Goal: Task Accomplishment & Management: Complete application form

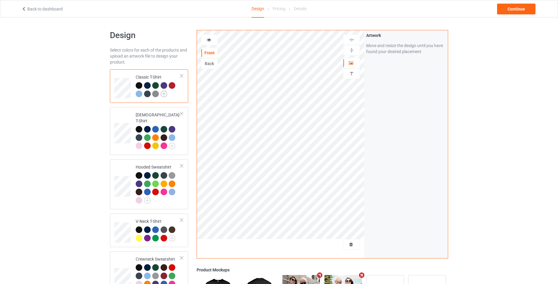
click at [165, 96] on img at bounding box center [164, 94] width 7 height 7
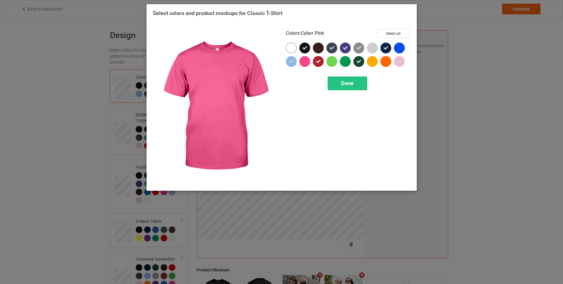
click at [306, 62] on div at bounding box center [304, 61] width 11 height 11
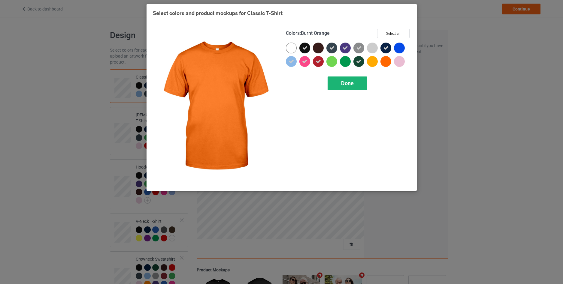
click at [354, 87] on span "Done" at bounding box center [347, 83] width 13 height 6
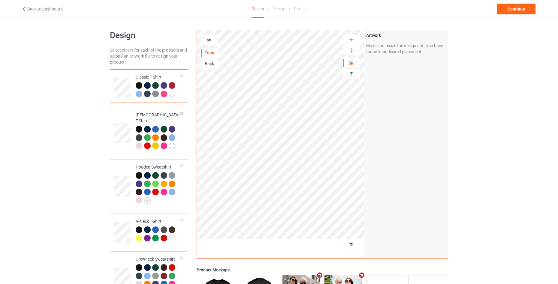
click at [174, 143] on img at bounding box center [172, 146] width 7 height 7
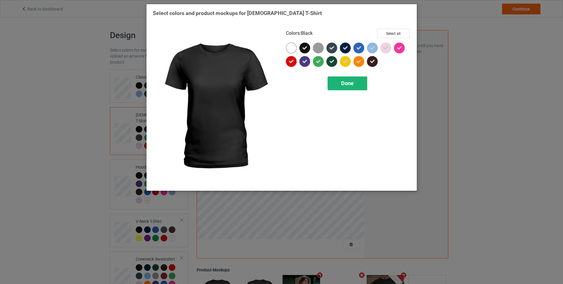
click at [360, 86] on div "Done" at bounding box center [348, 84] width 40 height 14
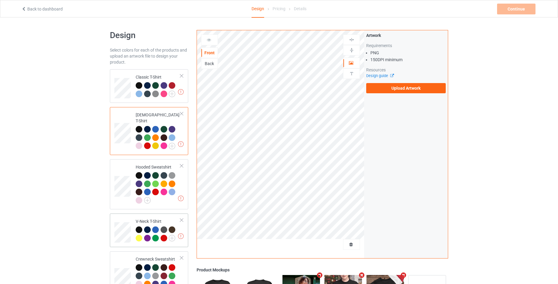
scroll to position [138, 0]
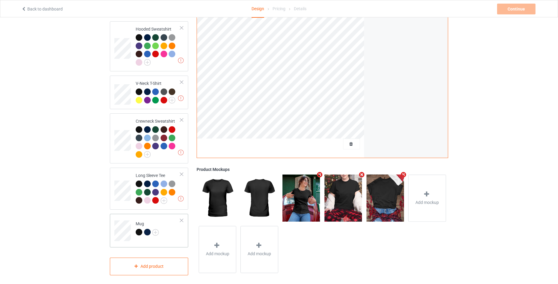
click at [175, 233] on td "Mug" at bounding box center [157, 229] width 51 height 25
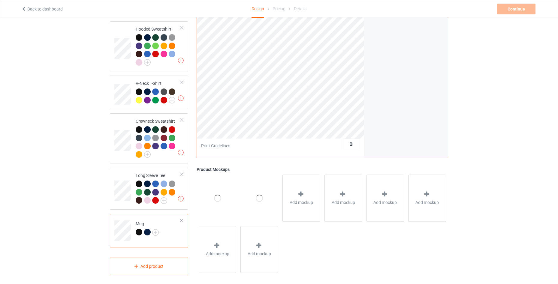
scroll to position [18, 0]
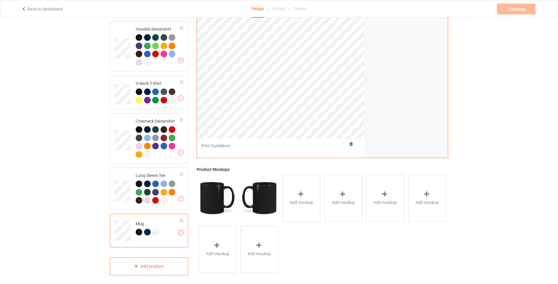
click at [183, 219] on div at bounding box center [182, 221] width 4 height 4
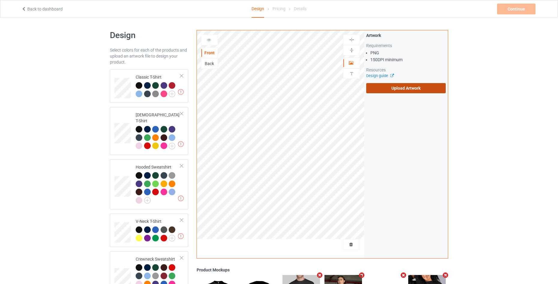
click at [399, 92] on label "Upload Artwork" at bounding box center [406, 88] width 80 height 10
click at [0, 0] on input "Upload Artwork" at bounding box center [0, 0] width 0 height 0
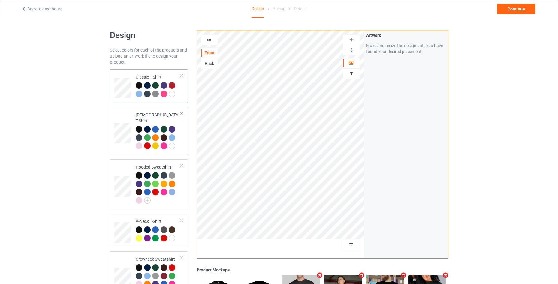
click at [172, 86] on div at bounding box center [172, 85] width 7 height 7
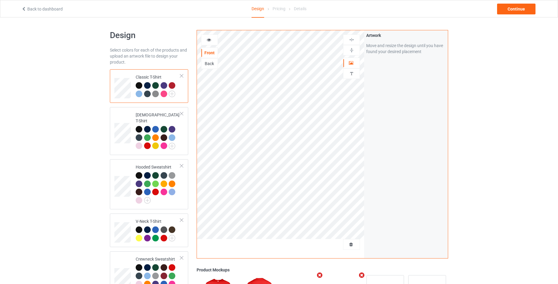
click at [207, 39] on icon at bounding box center [209, 39] width 5 height 4
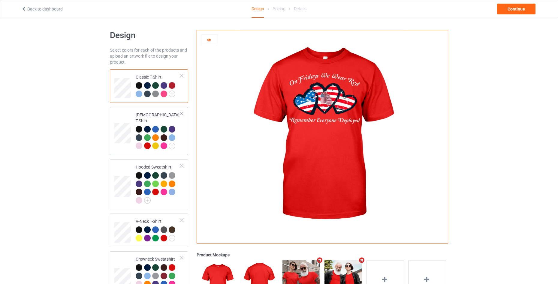
click at [147, 143] on div at bounding box center [147, 146] width 7 height 7
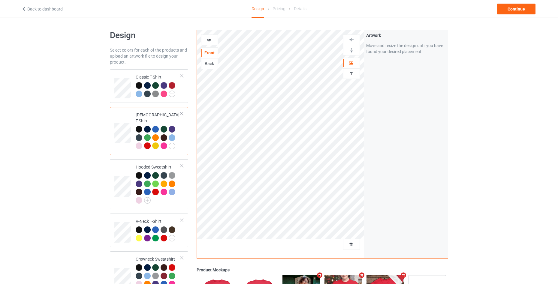
click at [211, 42] on div at bounding box center [210, 40] width 16 height 6
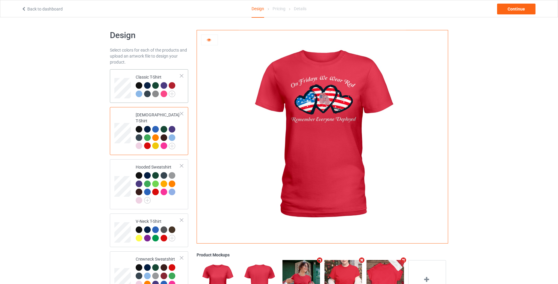
click at [183, 100] on td "Classic T-Shirt" at bounding box center [157, 86] width 51 height 29
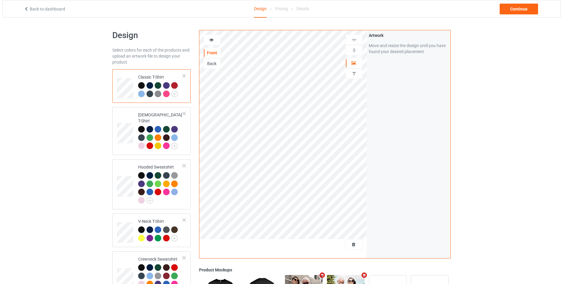
scroll to position [80, 0]
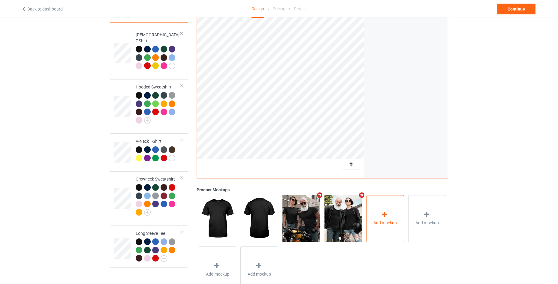
click at [381, 219] on div "Add mockup" at bounding box center [386, 218] width 38 height 47
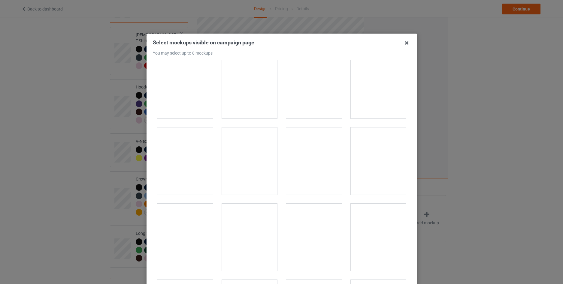
scroll to position [921, 0]
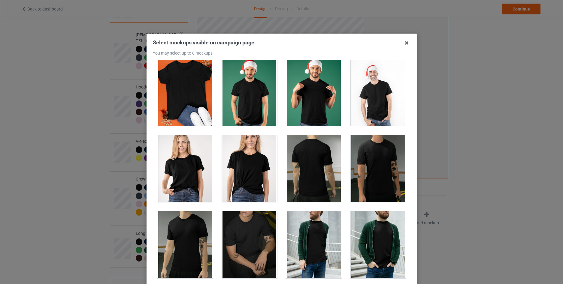
click at [241, 172] on div at bounding box center [250, 168] width 56 height 67
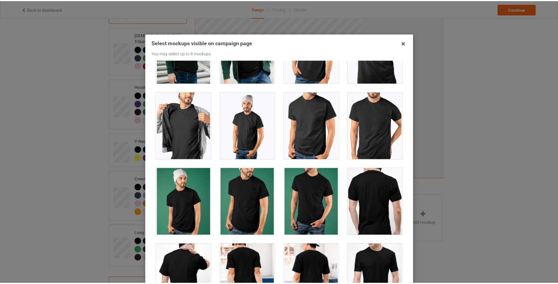
scroll to position [1201, 0]
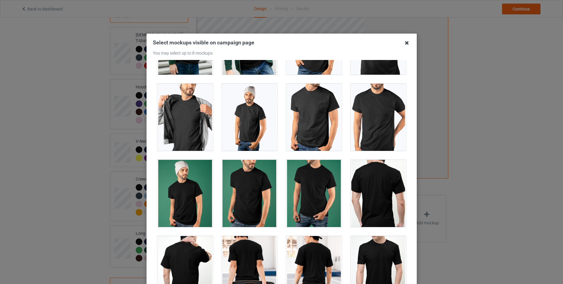
click at [404, 44] on icon at bounding box center [407, 43] width 10 height 10
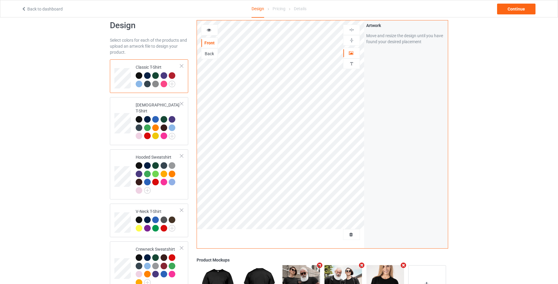
scroll to position [0, 0]
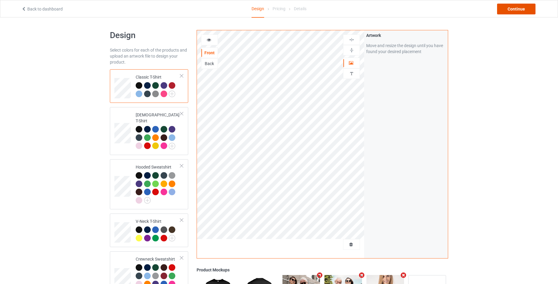
click at [520, 7] on div "Continue" at bounding box center [516, 9] width 38 height 11
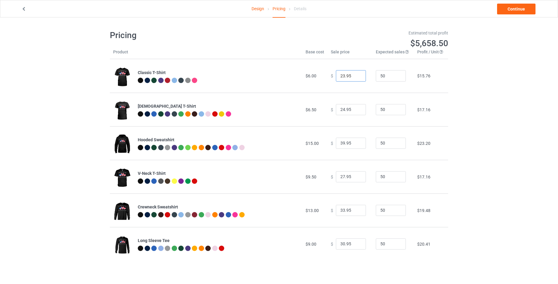
click at [357, 76] on input "23.95" at bounding box center [351, 75] width 30 height 11
type input "24.95"
click at [357, 76] on input "24.95" at bounding box center [351, 75] width 30 height 11
click at [516, 7] on link "Continue" at bounding box center [516, 9] width 38 height 11
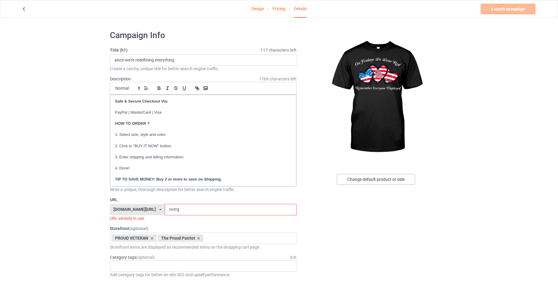
click at [380, 180] on div "Change default product or side" at bounding box center [376, 179] width 78 height 11
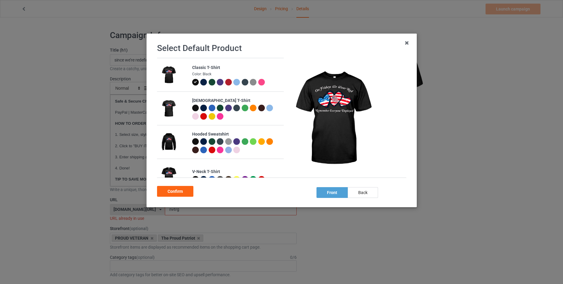
click at [226, 84] on div at bounding box center [228, 82] width 7 height 7
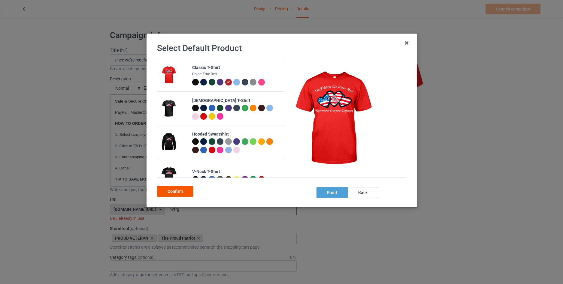
click at [186, 189] on div "Confirm" at bounding box center [175, 191] width 36 height 11
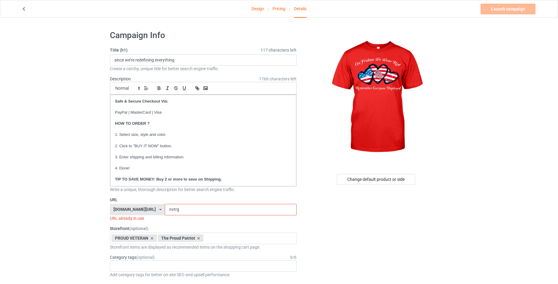
click at [277, 9] on link "Pricing" at bounding box center [279, 8] width 13 height 17
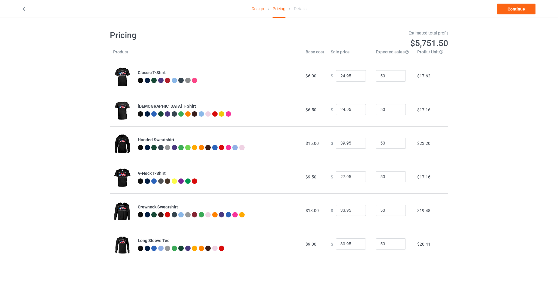
click at [255, 9] on link "Design" at bounding box center [258, 8] width 13 height 17
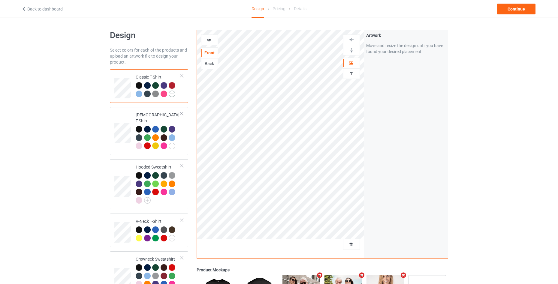
click at [172, 94] on img at bounding box center [172, 94] width 7 height 7
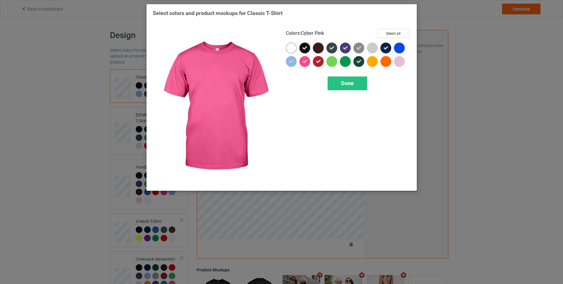
click at [308, 59] on div at bounding box center [304, 61] width 11 height 11
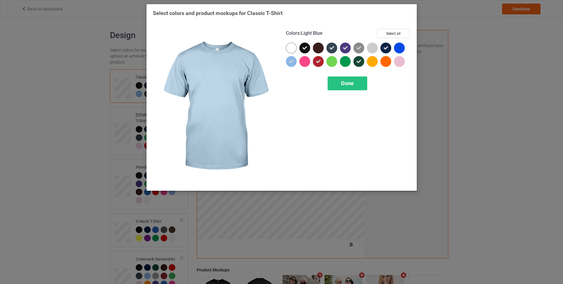
click at [285, 60] on div "Colors : Light Blue Select all Done" at bounding box center [348, 107] width 133 height 164
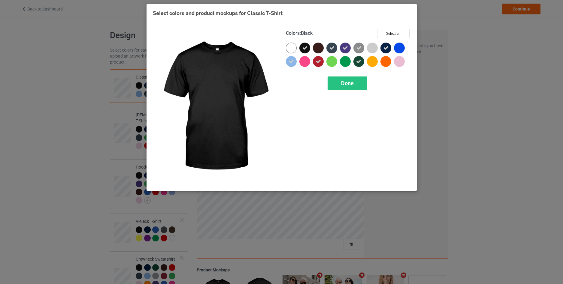
click at [304, 50] on icon at bounding box center [304, 47] width 5 height 5
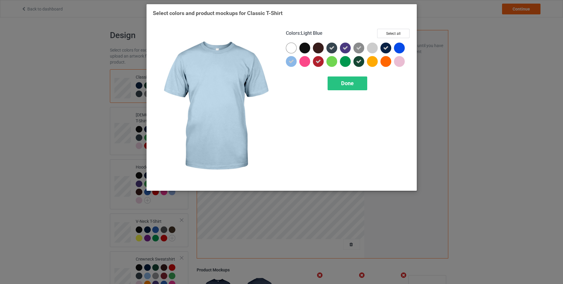
click at [291, 61] on icon at bounding box center [291, 61] width 5 height 5
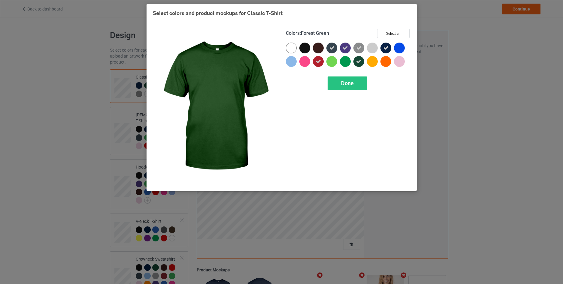
click at [359, 61] on icon at bounding box center [358, 61] width 5 height 5
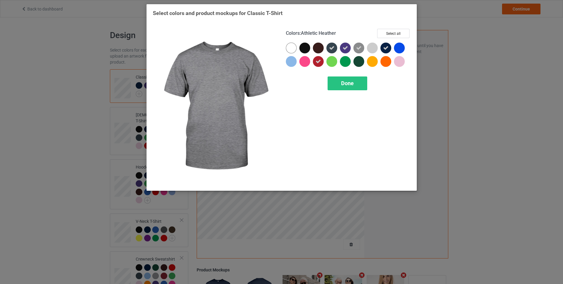
click at [359, 50] on icon at bounding box center [358, 47] width 5 height 5
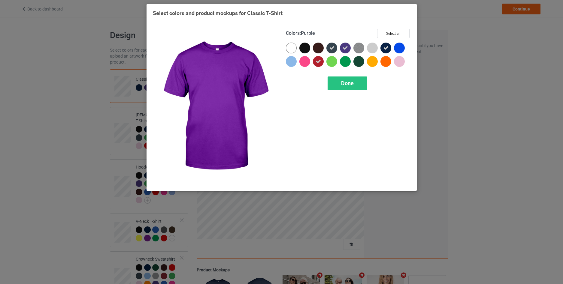
click at [345, 50] on icon at bounding box center [345, 47] width 5 height 5
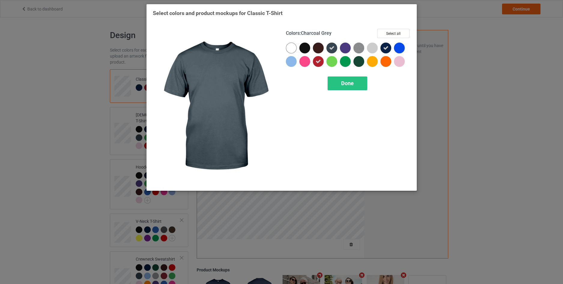
click at [330, 47] on icon at bounding box center [331, 47] width 5 height 5
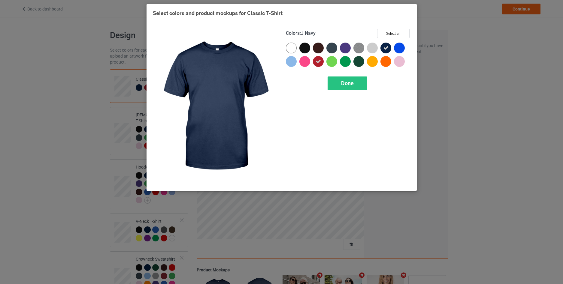
click at [387, 46] on icon at bounding box center [385, 47] width 5 height 5
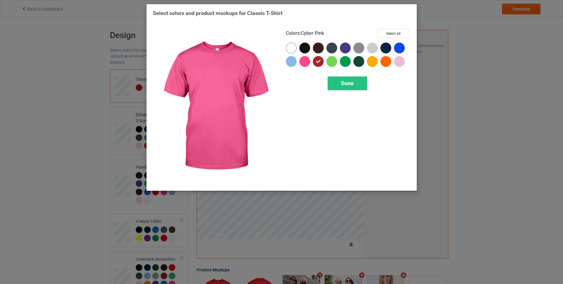
click at [308, 62] on div at bounding box center [304, 61] width 11 height 11
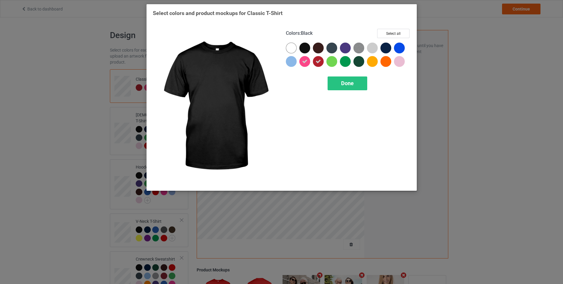
click at [307, 49] on div at bounding box center [304, 48] width 11 height 11
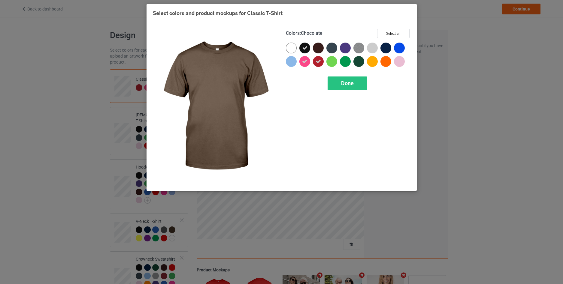
click at [318, 48] on div at bounding box center [318, 48] width 11 height 11
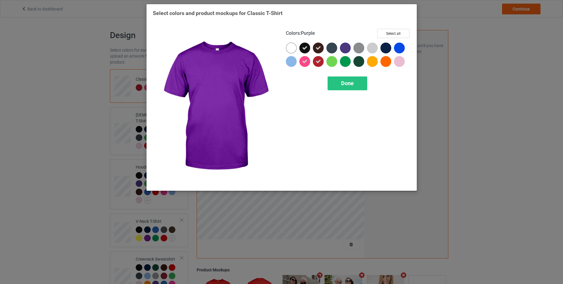
click at [344, 47] on div at bounding box center [345, 48] width 11 height 11
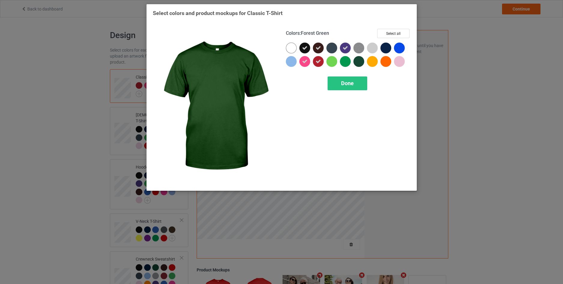
click at [359, 61] on div at bounding box center [359, 61] width 11 height 11
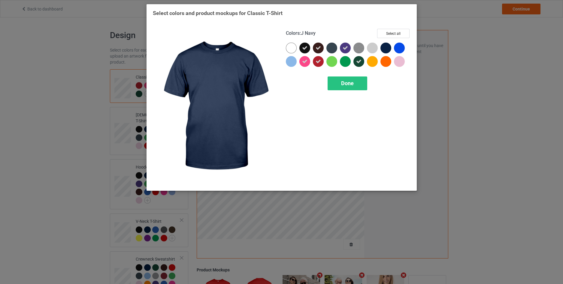
click at [389, 50] on div at bounding box center [386, 48] width 11 height 11
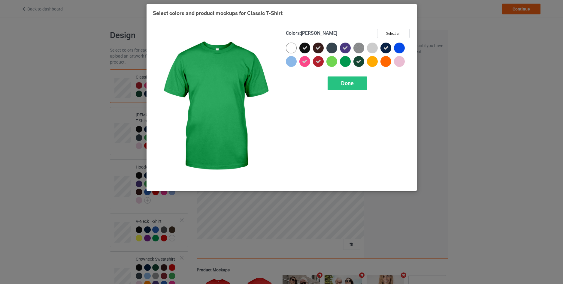
click at [348, 62] on div at bounding box center [345, 61] width 11 height 11
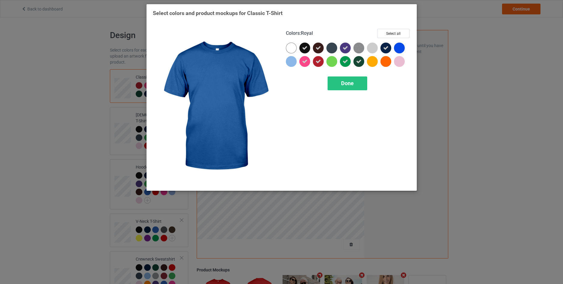
click at [399, 47] on div at bounding box center [399, 48] width 11 height 11
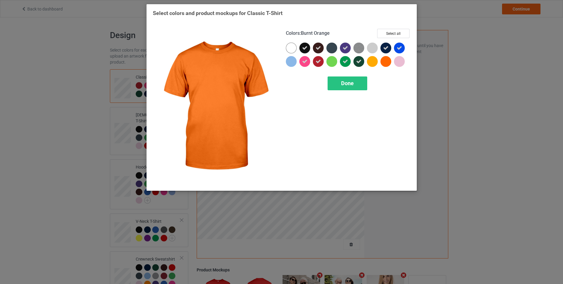
click at [384, 63] on div at bounding box center [386, 61] width 11 height 11
click at [360, 84] on div "Done" at bounding box center [348, 84] width 40 height 14
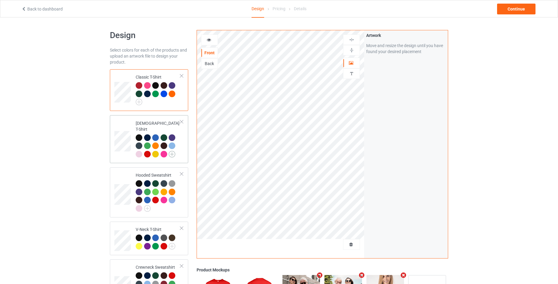
click at [174, 151] on img at bounding box center [172, 154] width 7 height 7
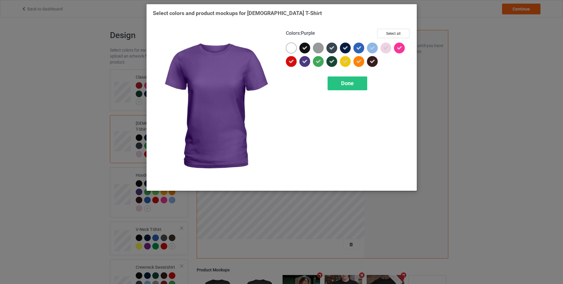
click at [304, 62] on icon at bounding box center [304, 61] width 5 height 5
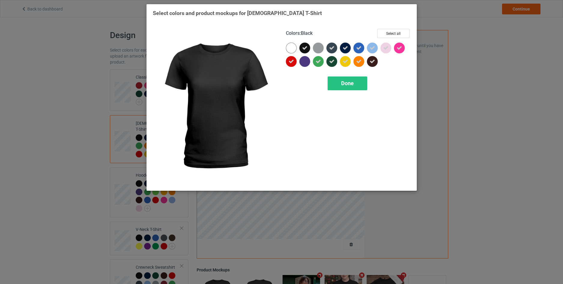
click at [305, 44] on div at bounding box center [304, 48] width 11 height 11
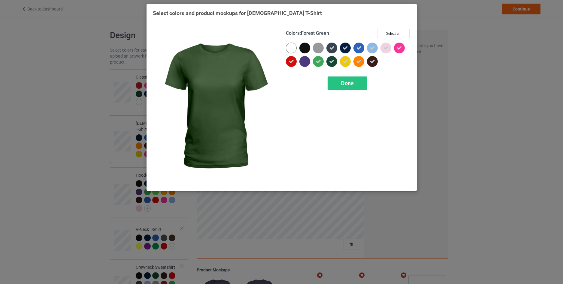
click at [332, 62] on icon at bounding box center [331, 61] width 5 height 5
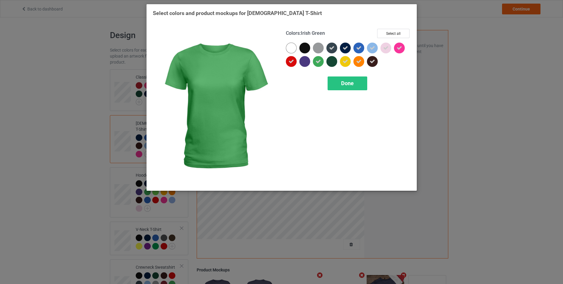
click at [317, 61] on icon at bounding box center [318, 61] width 5 height 5
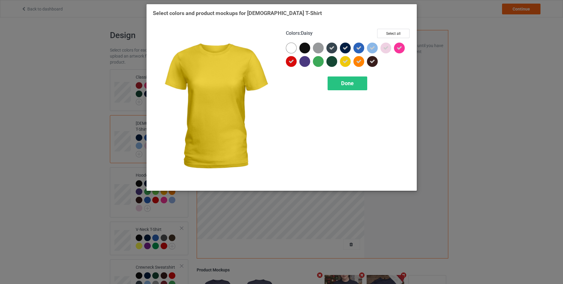
click at [347, 59] on icon at bounding box center [345, 61] width 5 height 5
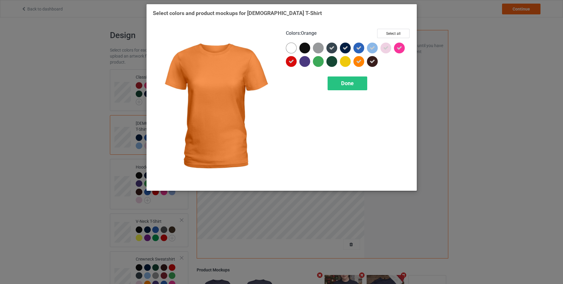
click at [357, 61] on icon at bounding box center [358, 61] width 5 height 5
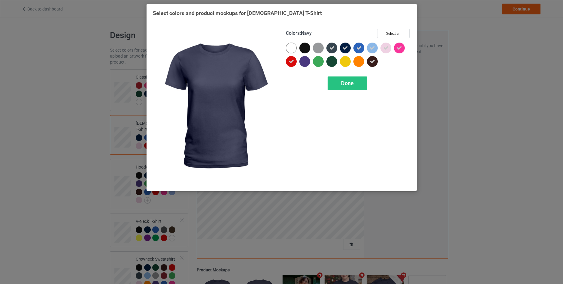
click at [344, 49] on icon at bounding box center [345, 47] width 5 height 5
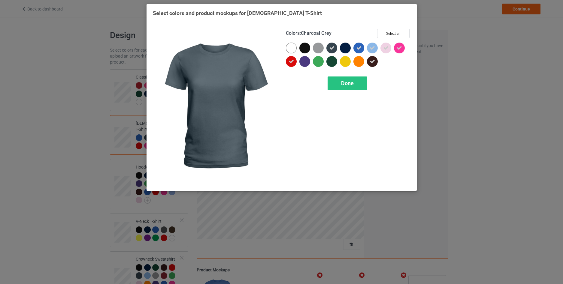
click at [330, 48] on icon at bounding box center [331, 47] width 5 height 5
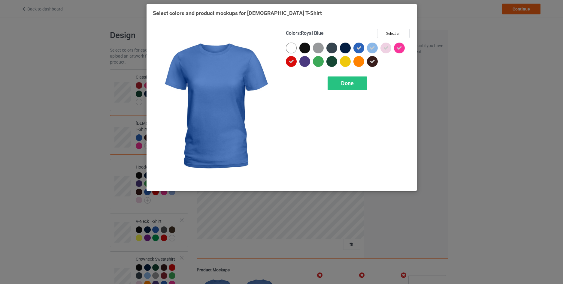
click at [360, 47] on icon at bounding box center [358, 47] width 5 height 5
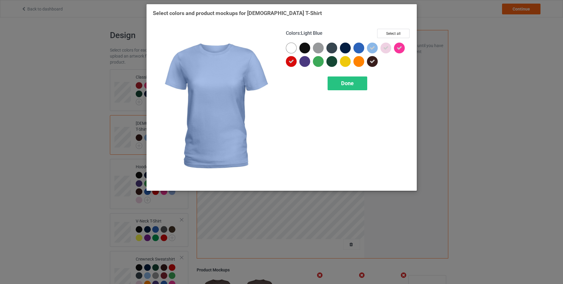
click at [374, 48] on icon at bounding box center [372, 47] width 5 height 5
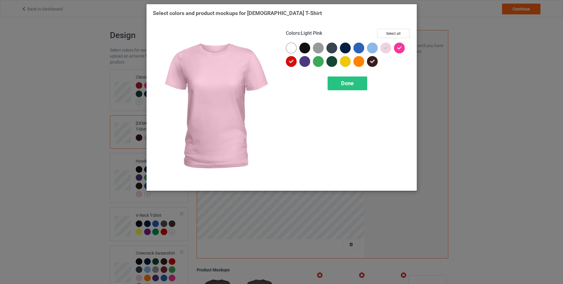
click at [386, 47] on icon at bounding box center [385, 47] width 5 height 5
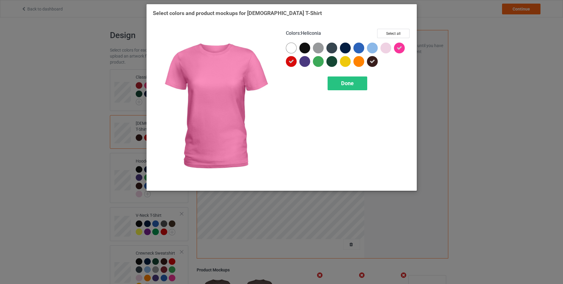
click at [401, 50] on icon at bounding box center [399, 47] width 5 height 5
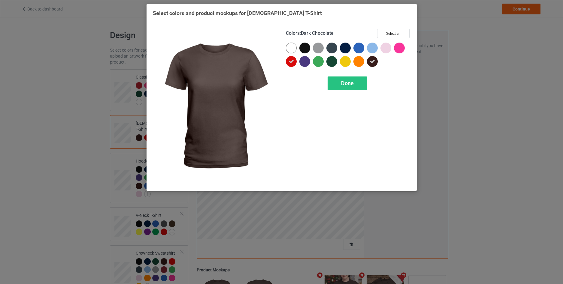
click at [373, 62] on icon at bounding box center [372, 61] width 5 height 5
click at [372, 62] on div at bounding box center [372, 61] width 11 height 11
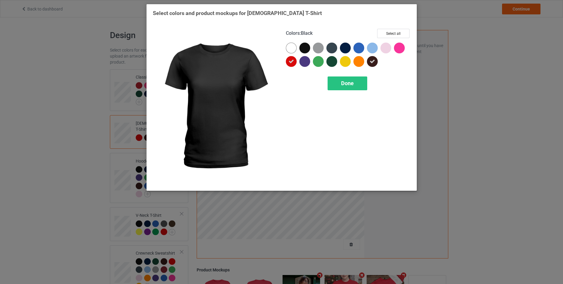
click at [306, 47] on div at bounding box center [304, 48] width 11 height 11
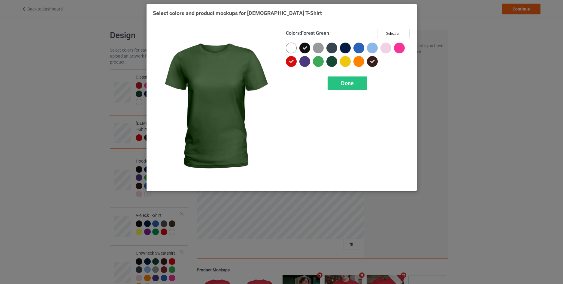
click at [333, 62] on div at bounding box center [332, 61] width 11 height 11
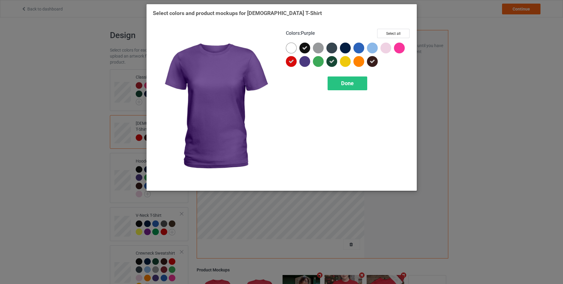
click at [306, 62] on div at bounding box center [304, 61] width 11 height 11
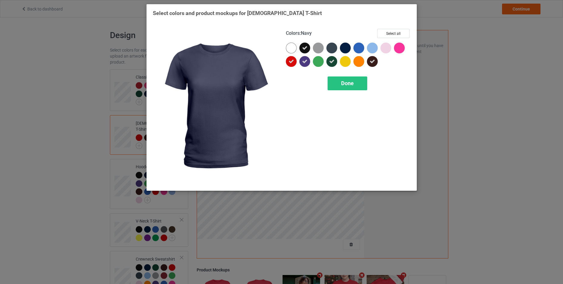
click at [344, 47] on div at bounding box center [345, 48] width 11 height 11
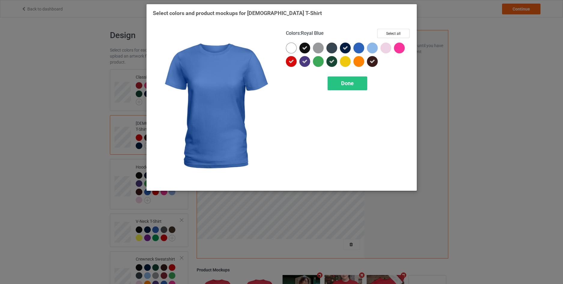
click at [359, 48] on div at bounding box center [359, 48] width 11 height 11
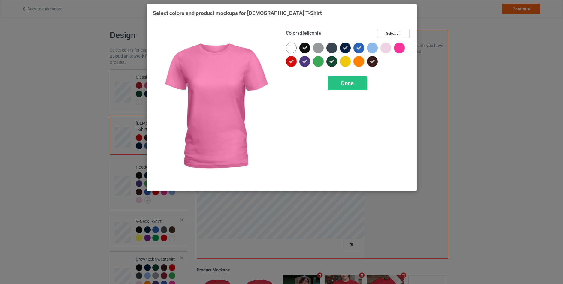
click at [401, 48] on div at bounding box center [399, 48] width 11 height 11
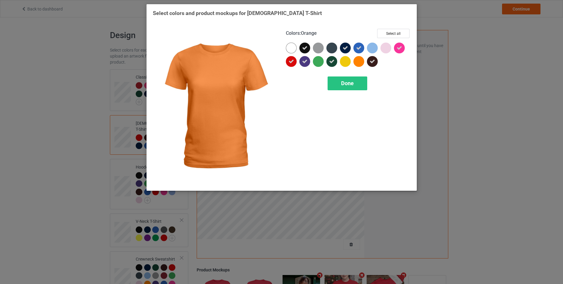
click at [362, 61] on div at bounding box center [359, 61] width 11 height 11
click at [349, 89] on div "Done" at bounding box center [348, 84] width 40 height 14
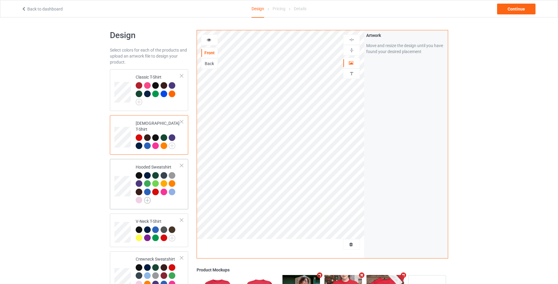
click at [147, 197] on img at bounding box center [147, 200] width 7 height 7
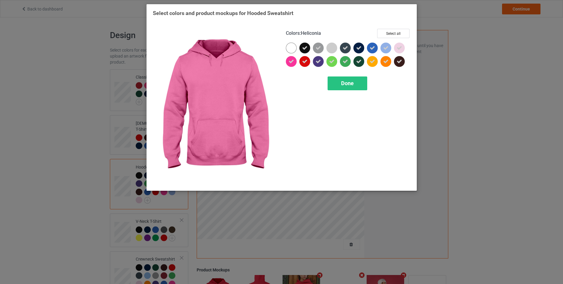
click at [288, 62] on div at bounding box center [291, 61] width 11 height 11
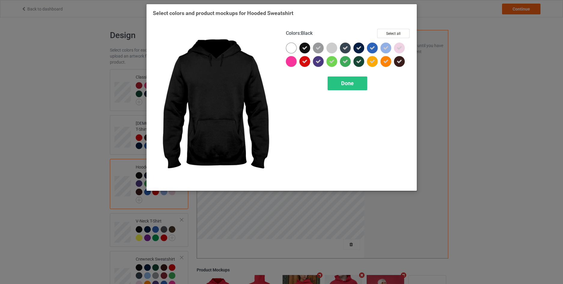
click at [305, 46] on icon at bounding box center [304, 47] width 5 height 5
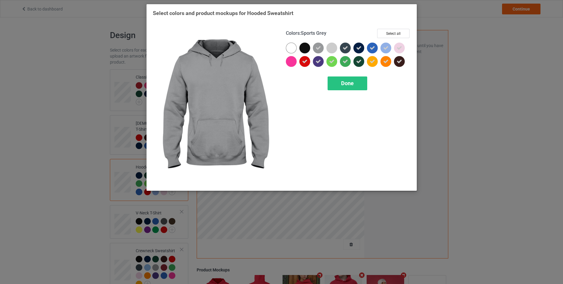
click at [319, 48] on icon at bounding box center [318, 47] width 5 height 5
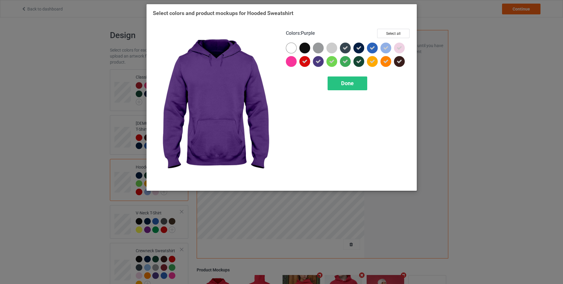
click at [316, 63] on icon at bounding box center [318, 61] width 5 height 5
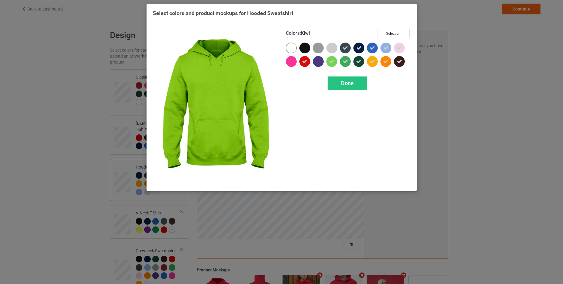
click at [331, 63] on icon at bounding box center [331, 61] width 5 height 5
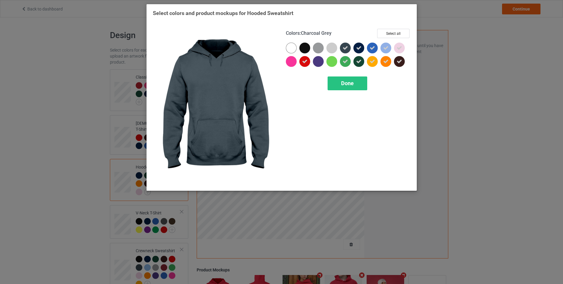
drag, startPoint x: 342, startPoint y: 50, endPoint x: 343, endPoint y: 53, distance: 3.1
click at [343, 50] on div at bounding box center [345, 48] width 11 height 11
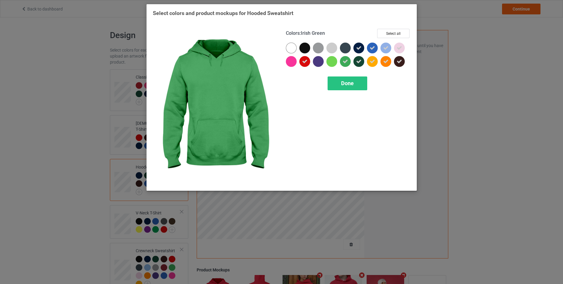
click at [344, 61] on icon at bounding box center [345, 61] width 5 height 5
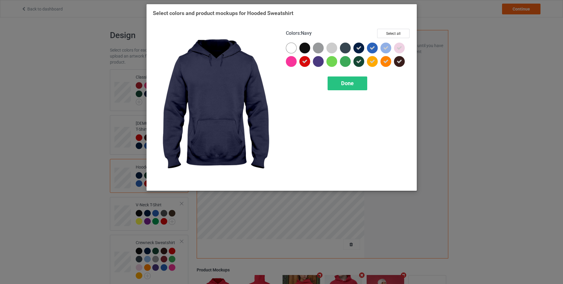
click at [358, 49] on icon at bounding box center [358, 47] width 5 height 5
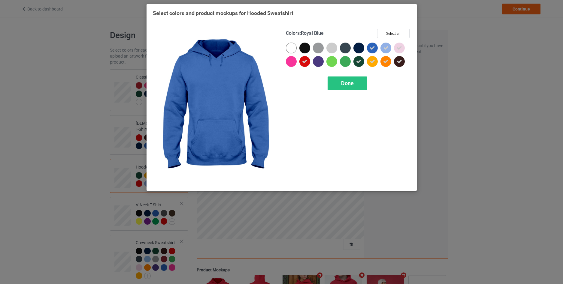
click at [375, 47] on icon at bounding box center [372, 47] width 5 height 5
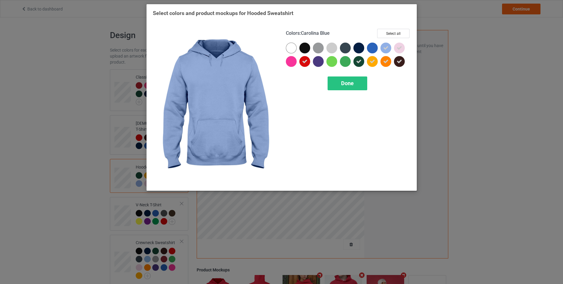
click at [386, 48] on icon at bounding box center [385, 47] width 5 height 5
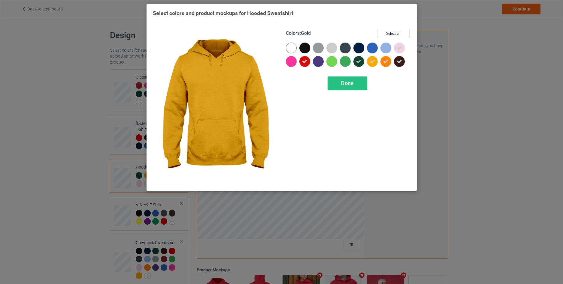
click at [375, 59] on icon at bounding box center [372, 61] width 5 height 5
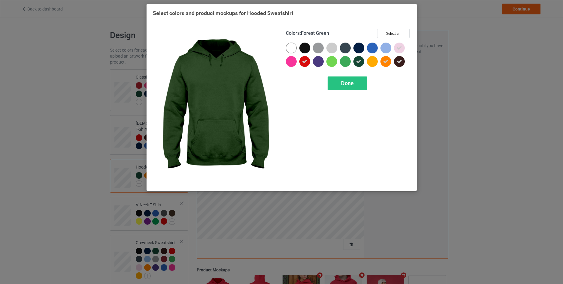
click at [360, 60] on icon at bounding box center [358, 61] width 5 height 5
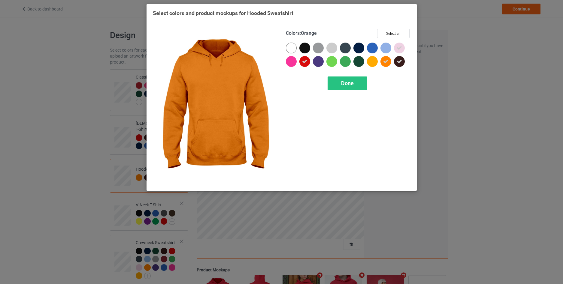
click at [386, 60] on icon at bounding box center [385, 61] width 5 height 5
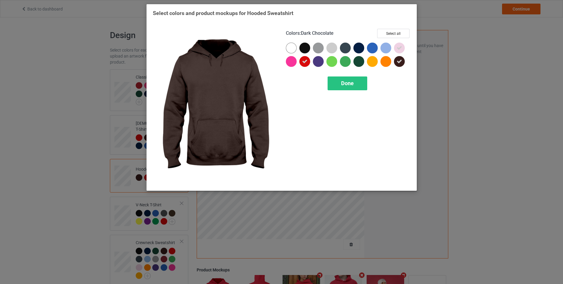
click at [398, 62] on icon at bounding box center [399, 61] width 5 height 5
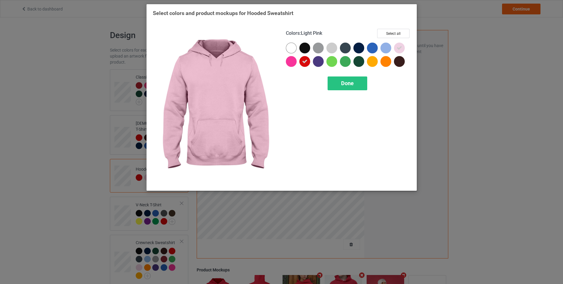
click at [399, 49] on icon at bounding box center [399, 47] width 5 height 5
click at [399, 44] on div at bounding box center [399, 48] width 11 height 11
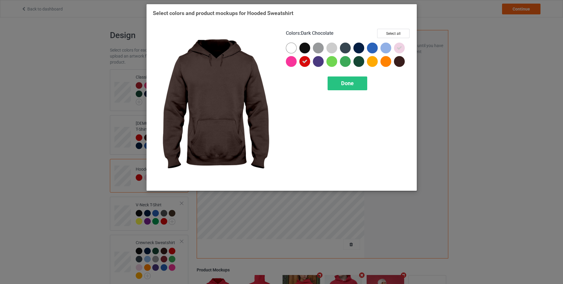
click at [398, 59] on div at bounding box center [399, 61] width 11 height 11
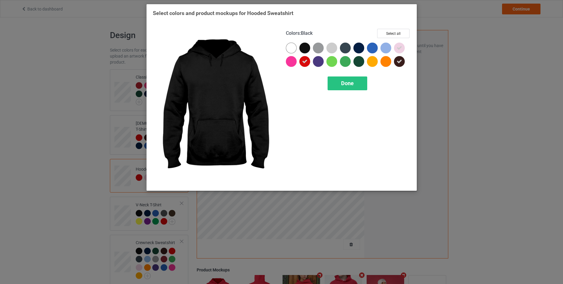
click at [307, 48] on div at bounding box center [304, 48] width 11 height 11
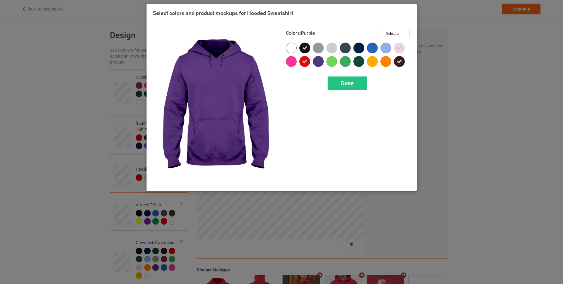
click at [319, 60] on div at bounding box center [318, 61] width 11 height 11
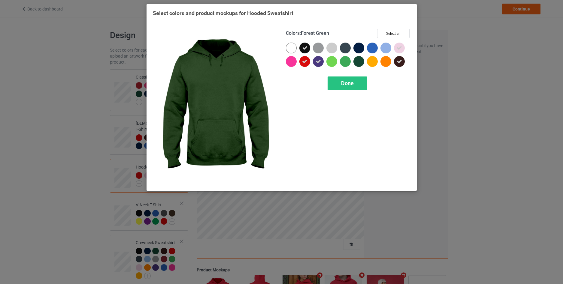
click at [357, 60] on div at bounding box center [359, 61] width 11 height 11
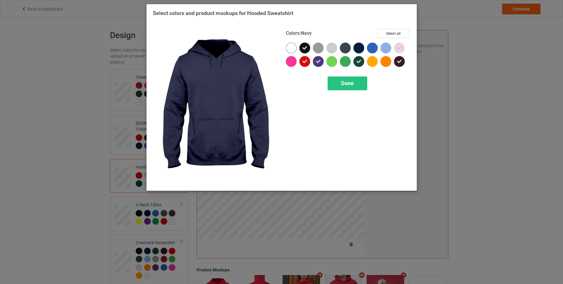
click at [357, 47] on div at bounding box center [359, 48] width 11 height 11
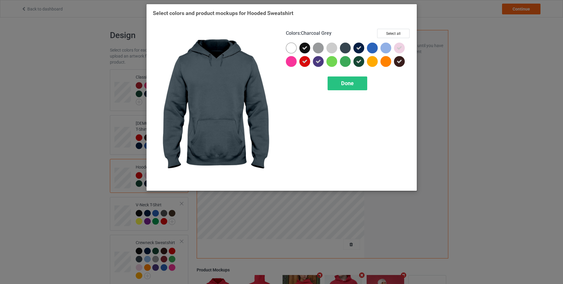
click at [344, 48] on div at bounding box center [345, 48] width 11 height 11
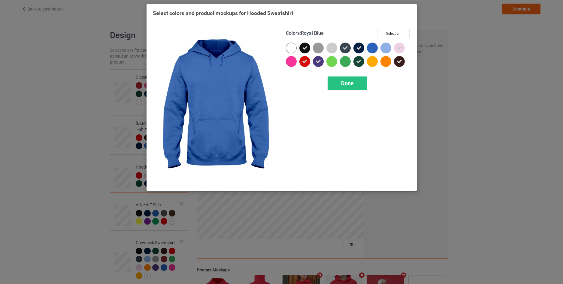
click at [371, 50] on div at bounding box center [372, 48] width 11 height 11
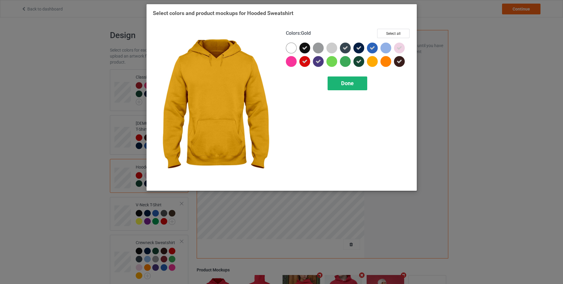
click at [363, 81] on div "Done" at bounding box center [348, 84] width 40 height 14
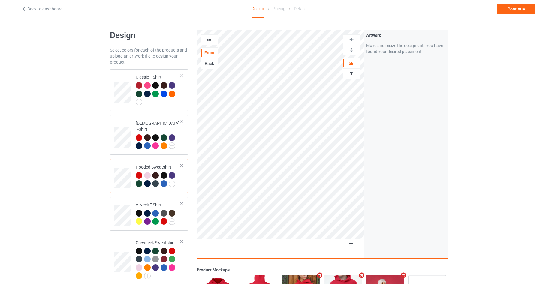
scroll to position [40, 0]
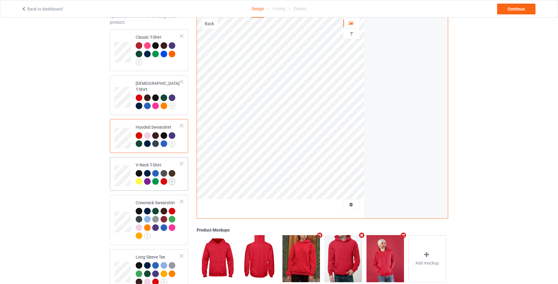
click at [172, 179] on img at bounding box center [172, 182] width 7 height 7
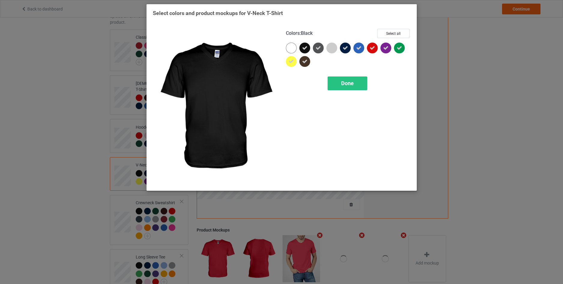
click at [305, 49] on icon at bounding box center [304, 47] width 5 height 5
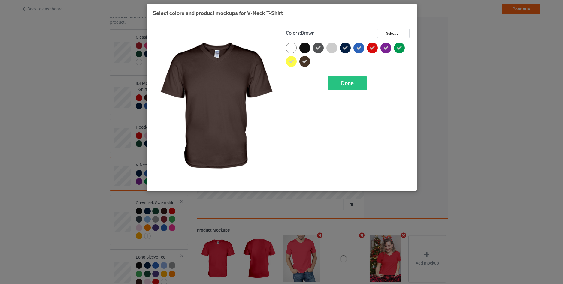
click at [304, 64] on icon at bounding box center [304, 61] width 5 height 5
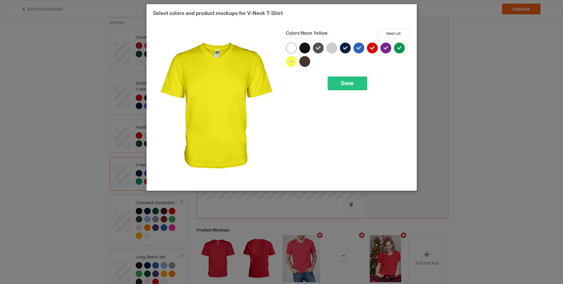
click at [289, 59] on icon at bounding box center [291, 61] width 5 height 5
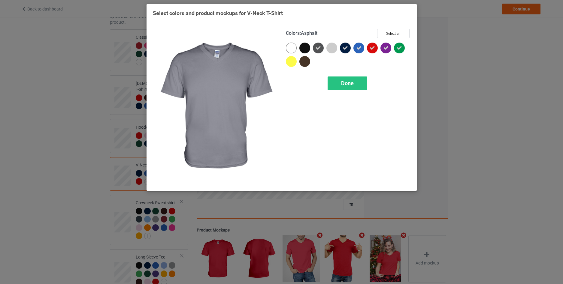
click at [320, 44] on div at bounding box center [318, 48] width 11 height 11
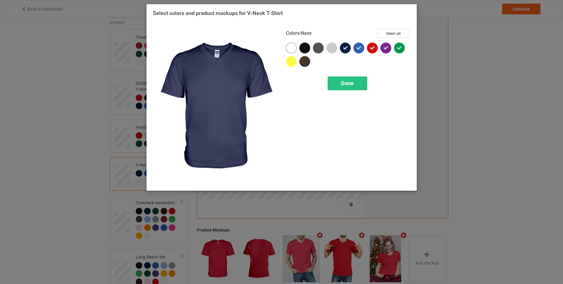
click at [344, 47] on icon at bounding box center [345, 47] width 5 height 5
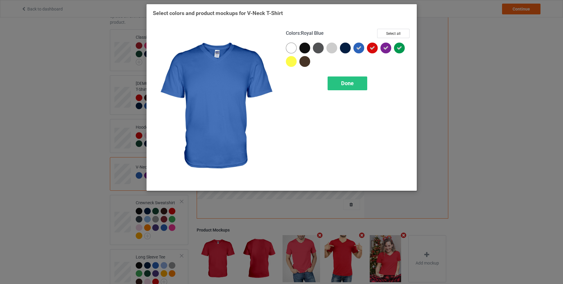
click at [359, 47] on icon at bounding box center [358, 47] width 5 height 5
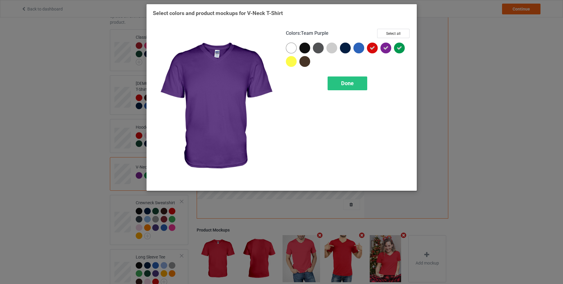
click at [387, 48] on icon at bounding box center [385, 47] width 5 height 5
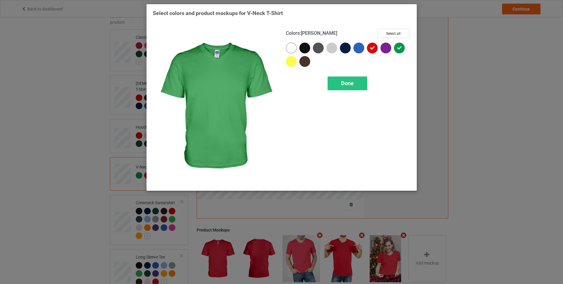
click at [396, 48] on div at bounding box center [399, 48] width 11 height 11
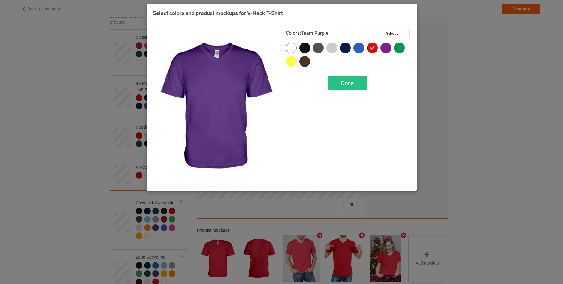
click at [383, 50] on div at bounding box center [386, 48] width 11 height 11
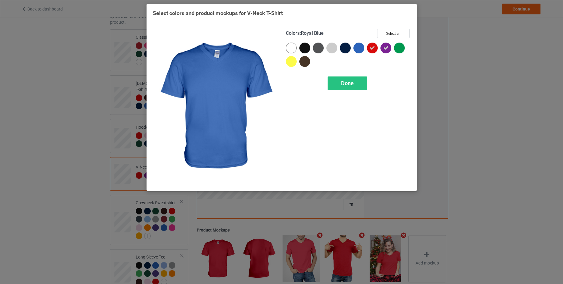
click at [359, 49] on div at bounding box center [359, 48] width 11 height 11
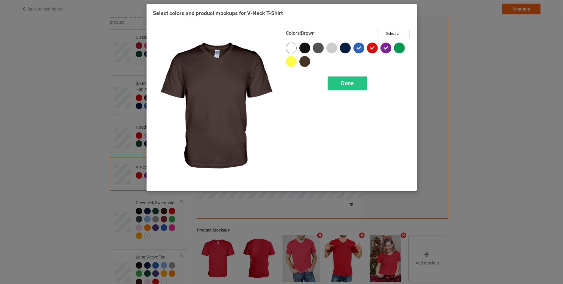
click at [308, 61] on div at bounding box center [304, 61] width 11 height 11
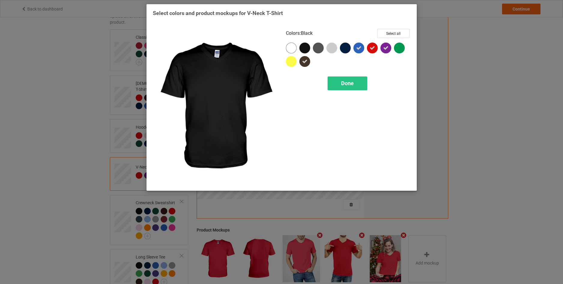
click at [304, 48] on div at bounding box center [304, 48] width 11 height 11
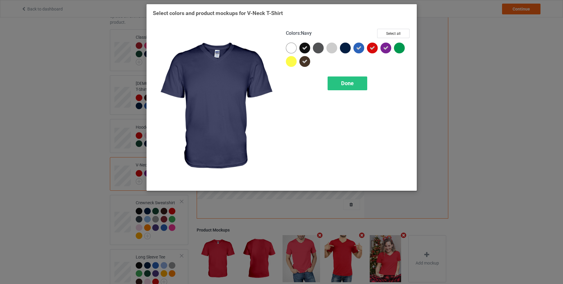
click at [346, 48] on div at bounding box center [345, 48] width 11 height 11
click at [352, 80] on span "Done" at bounding box center [347, 83] width 13 height 6
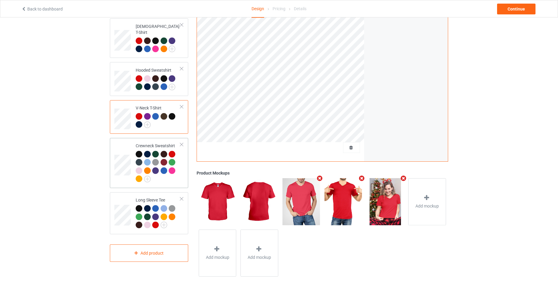
scroll to position [105, 0]
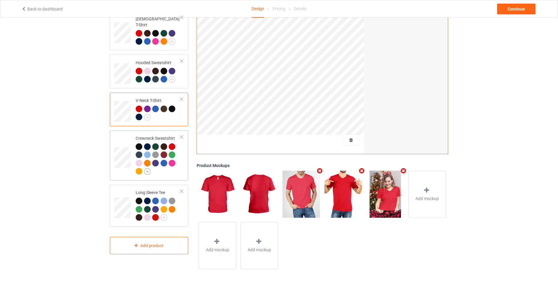
click at [147, 169] on img at bounding box center [147, 172] width 7 height 7
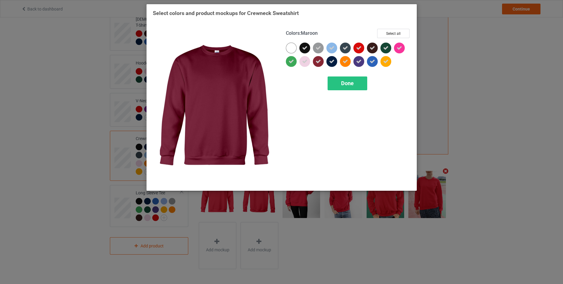
click at [315, 61] on div at bounding box center [318, 61] width 11 height 11
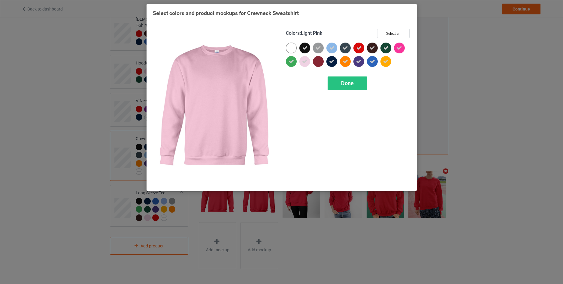
click at [308, 61] on div at bounding box center [304, 61] width 11 height 11
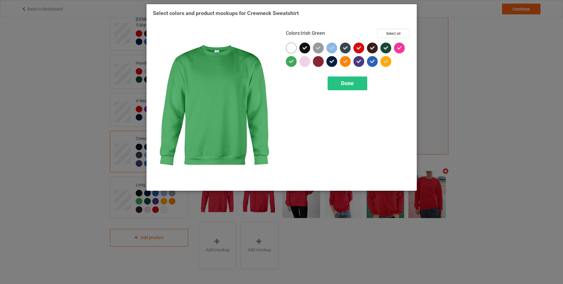
click at [295, 64] on div at bounding box center [291, 61] width 11 height 11
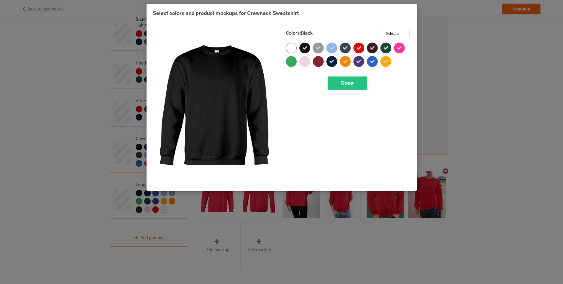
click at [301, 50] on div at bounding box center [304, 48] width 11 height 11
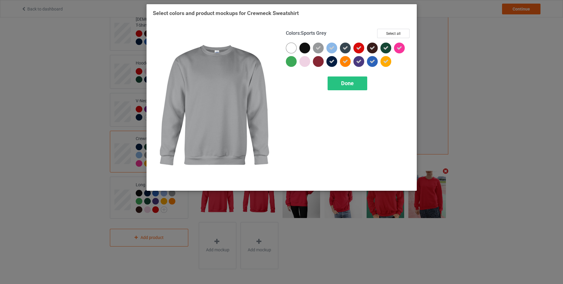
click at [315, 46] on div at bounding box center [318, 48] width 11 height 11
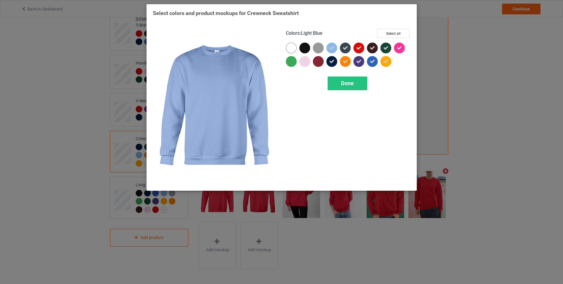
click at [332, 47] on icon at bounding box center [331, 47] width 5 height 5
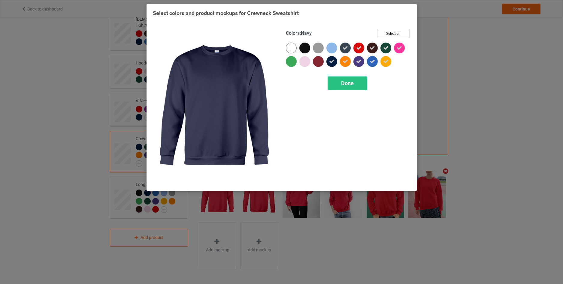
click at [333, 61] on icon at bounding box center [331, 61] width 5 height 5
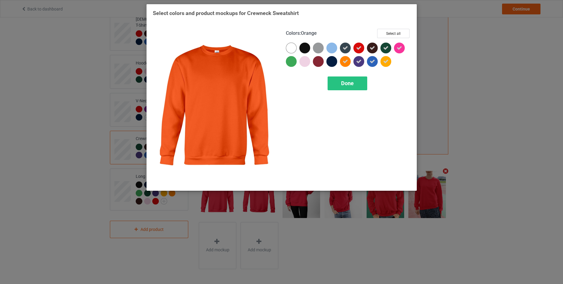
click at [345, 61] on icon at bounding box center [345, 61] width 5 height 5
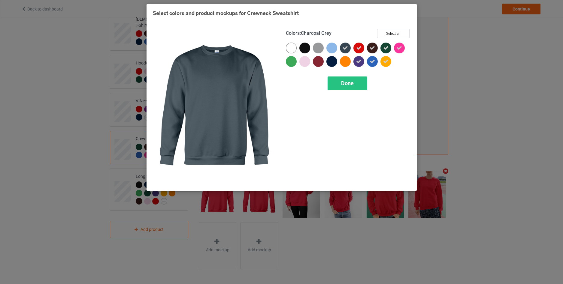
click at [342, 47] on div at bounding box center [345, 48] width 11 height 11
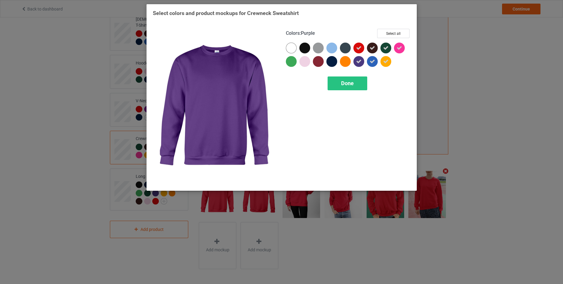
click at [357, 61] on icon at bounding box center [358, 61] width 5 height 5
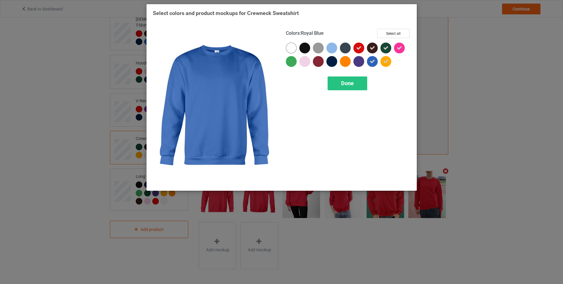
click at [372, 59] on icon at bounding box center [372, 61] width 5 height 5
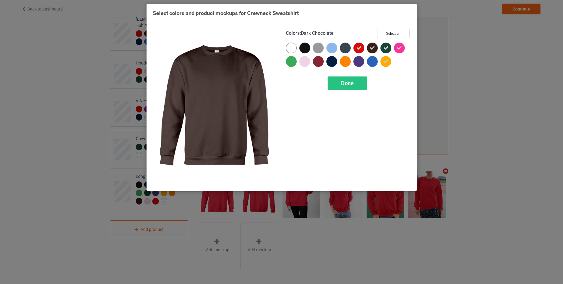
click at [370, 48] on icon at bounding box center [372, 47] width 5 height 5
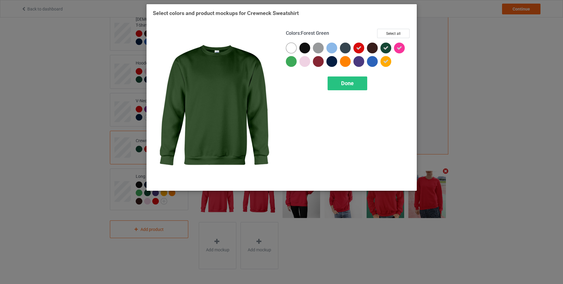
click at [385, 47] on icon at bounding box center [385, 47] width 5 height 5
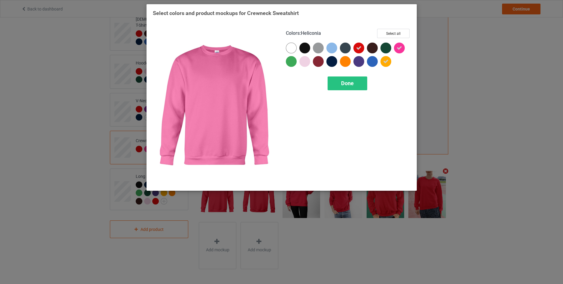
click at [401, 48] on icon at bounding box center [399, 47] width 5 height 5
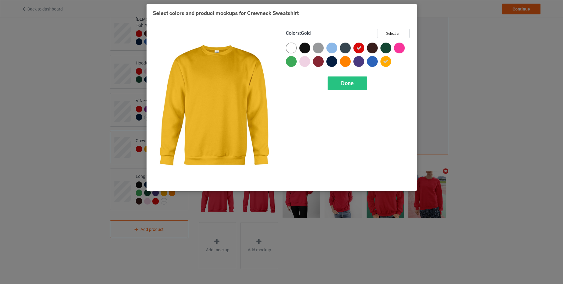
click at [387, 61] on icon at bounding box center [385, 61] width 5 height 5
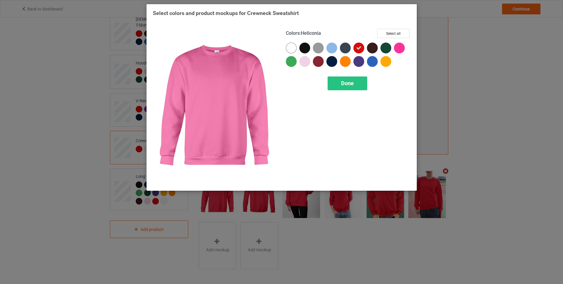
click at [401, 47] on div at bounding box center [399, 48] width 11 height 11
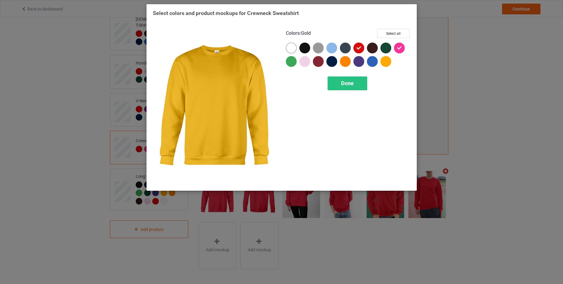
click at [385, 61] on div at bounding box center [386, 61] width 11 height 11
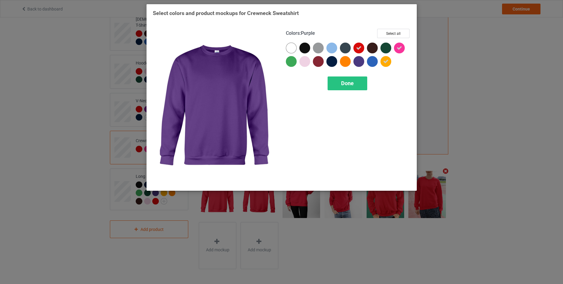
click at [361, 60] on div at bounding box center [359, 61] width 11 height 11
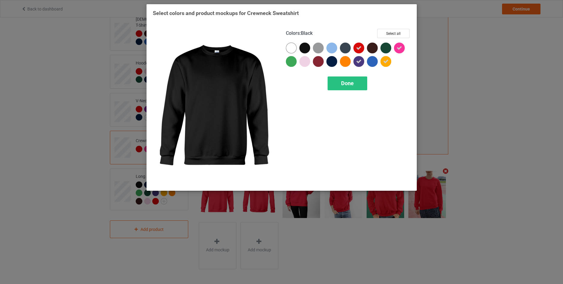
click at [305, 48] on div at bounding box center [304, 48] width 11 height 11
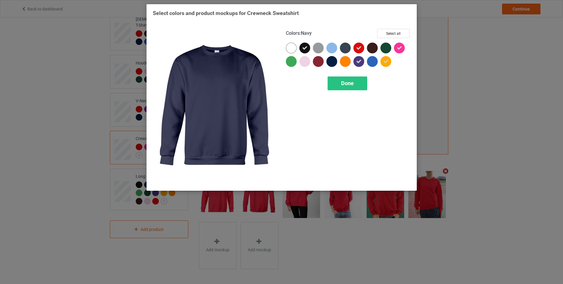
click at [330, 62] on div at bounding box center [332, 61] width 11 height 11
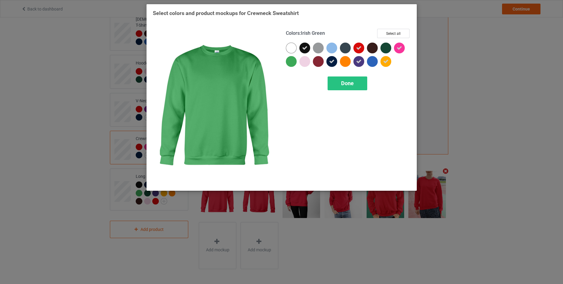
click at [291, 62] on div at bounding box center [291, 61] width 11 height 11
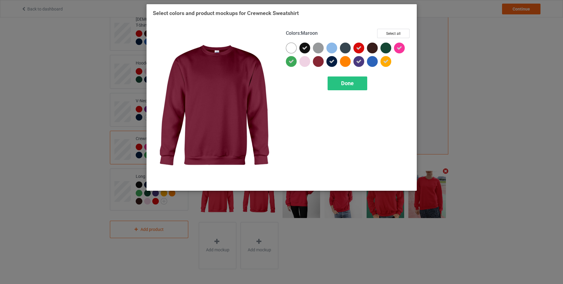
click at [339, 73] on div "Colors : Maroon Select all Done" at bounding box center [348, 107] width 133 height 164
click at [340, 75] on div "Colors : Maroon Select all Done" at bounding box center [348, 107] width 133 height 164
click at [342, 84] on span "Done" at bounding box center [347, 83] width 13 height 6
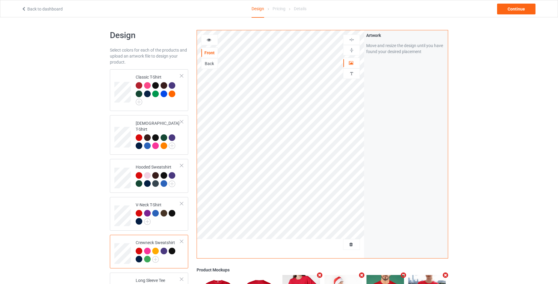
scroll to position [105, 0]
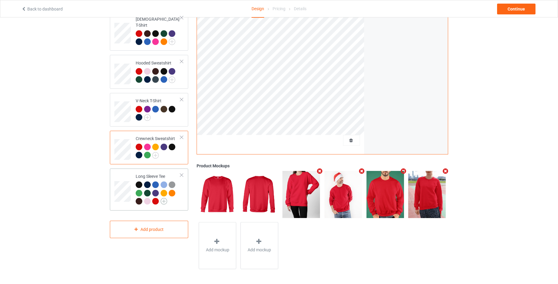
click at [166, 198] on img at bounding box center [164, 201] width 7 height 7
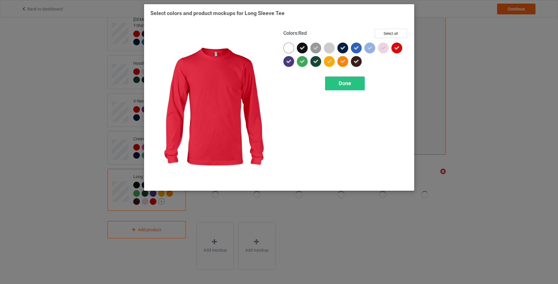
scroll to position [104, 0]
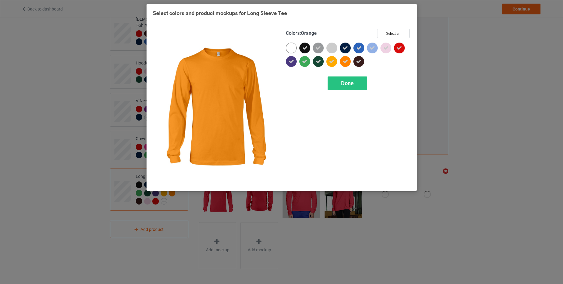
click at [343, 60] on icon at bounding box center [345, 61] width 5 height 5
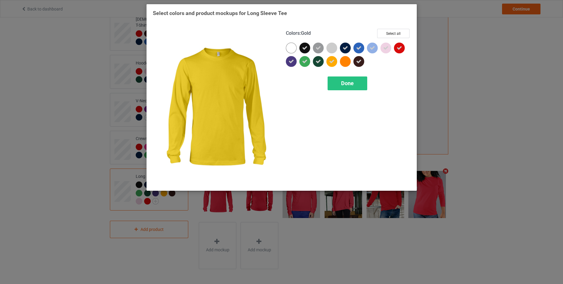
click at [335, 61] on div at bounding box center [332, 61] width 11 height 11
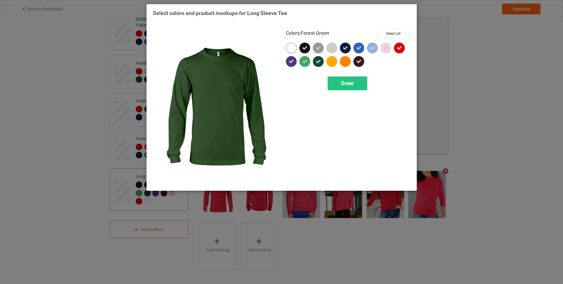
click at [321, 61] on icon at bounding box center [318, 61] width 5 height 5
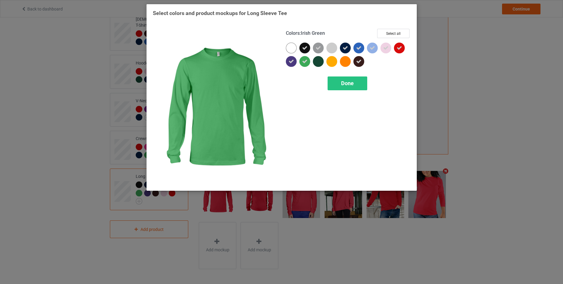
click at [302, 61] on icon at bounding box center [304, 61] width 5 height 5
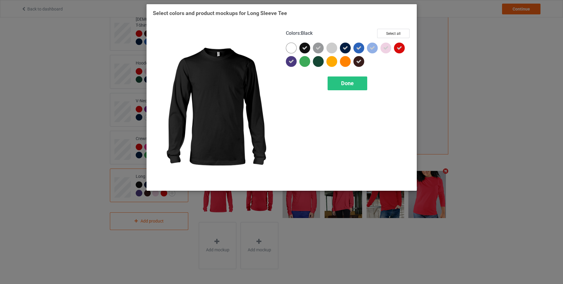
click at [305, 48] on icon at bounding box center [304, 47] width 5 height 5
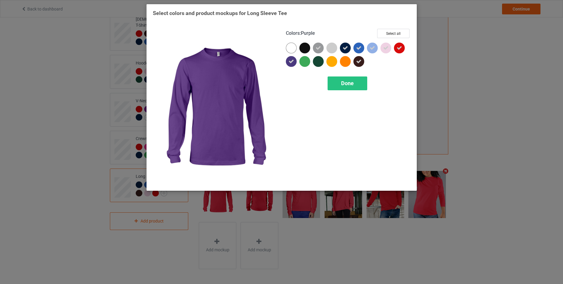
click at [289, 57] on div at bounding box center [291, 61] width 11 height 11
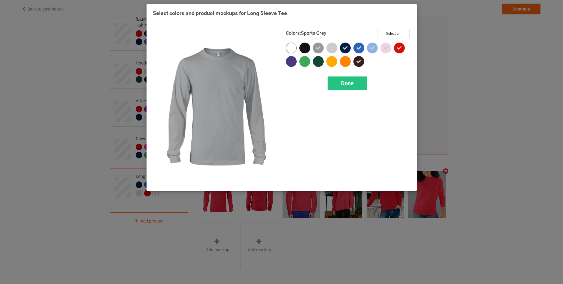
click at [321, 49] on icon at bounding box center [318, 47] width 5 height 5
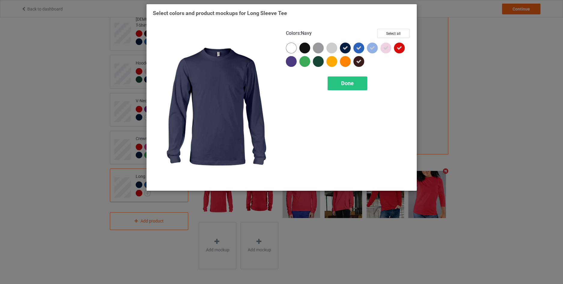
click at [348, 45] on icon at bounding box center [345, 47] width 5 height 5
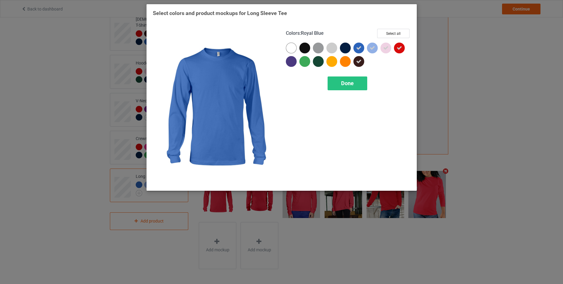
click at [358, 48] on icon at bounding box center [358, 47] width 5 height 5
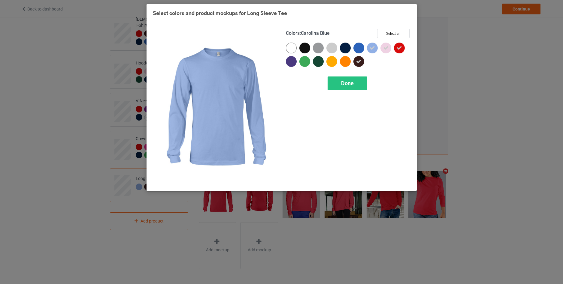
click at [376, 48] on div at bounding box center [372, 48] width 11 height 11
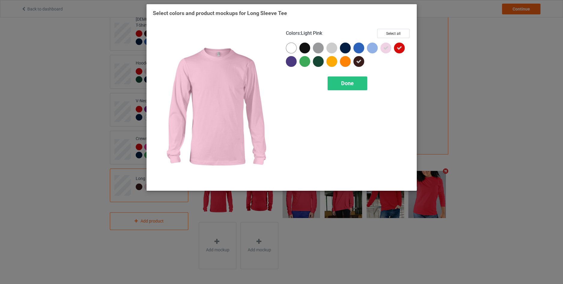
click at [384, 47] on icon at bounding box center [385, 47] width 5 height 5
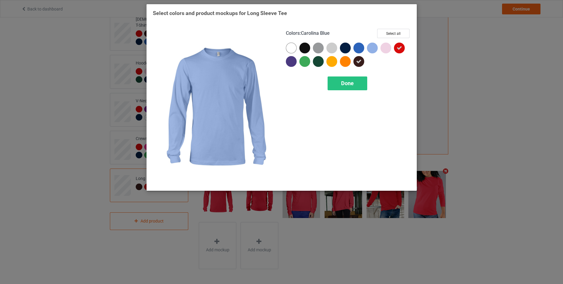
click at [372, 61] on div at bounding box center [348, 56] width 125 height 27
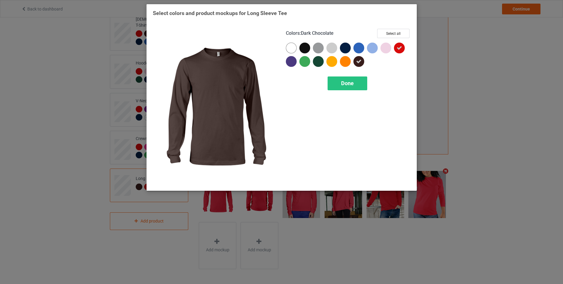
click at [359, 62] on icon at bounding box center [358, 61] width 5 height 5
click at [359, 62] on div at bounding box center [359, 61] width 11 height 11
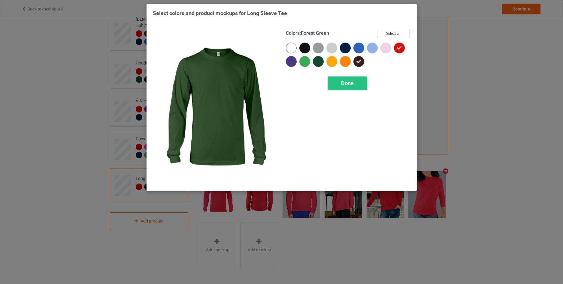
click at [320, 62] on div at bounding box center [318, 61] width 11 height 11
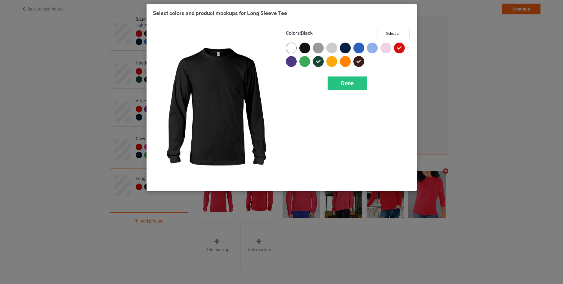
click at [307, 48] on div at bounding box center [304, 48] width 11 height 11
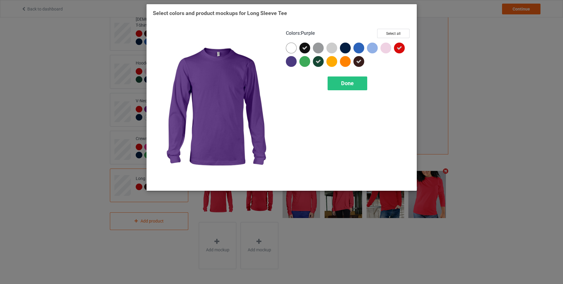
click at [295, 61] on div at bounding box center [291, 61] width 11 height 11
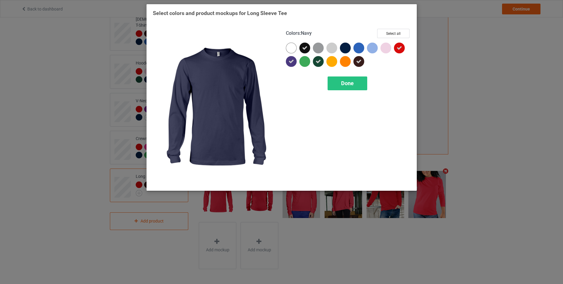
click at [345, 50] on div at bounding box center [345, 48] width 11 height 11
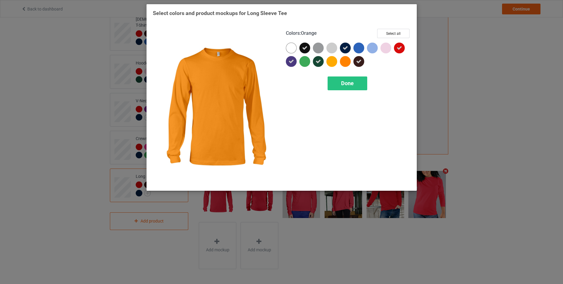
click at [345, 61] on div at bounding box center [345, 61] width 11 height 11
click at [344, 84] on span "Done" at bounding box center [347, 83] width 13 height 6
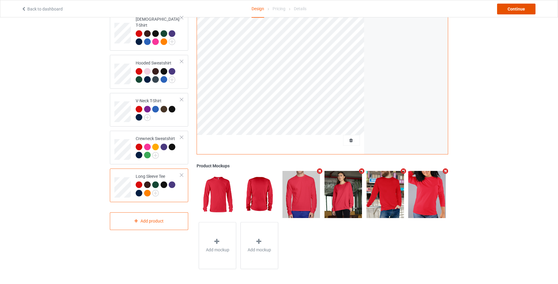
click at [527, 12] on div "Continue" at bounding box center [516, 9] width 38 height 11
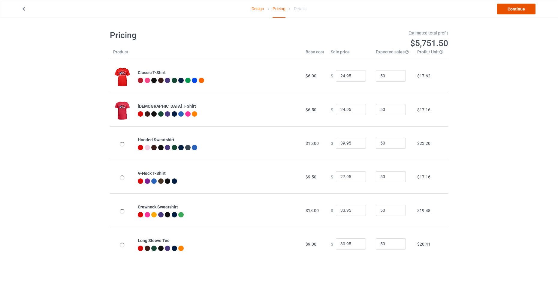
click at [524, 11] on link "Continue" at bounding box center [516, 9] width 38 height 11
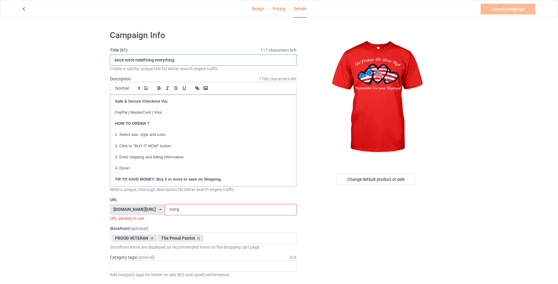
drag, startPoint x: 182, startPoint y: 58, endPoint x: 68, endPoint y: 63, distance: 114.2
paste input "On Fridays We Wear RED Remember Everyone Deployed"
type input "On Fridays We Wear RED Remember Everyone Deployed"
click at [187, 209] on input "nvtrg" at bounding box center [231, 209] width 132 height 11
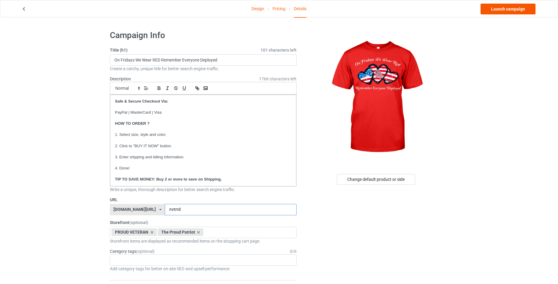
type input "nvtrrd"
click at [518, 9] on link "Launch campaign" at bounding box center [508, 9] width 55 height 11
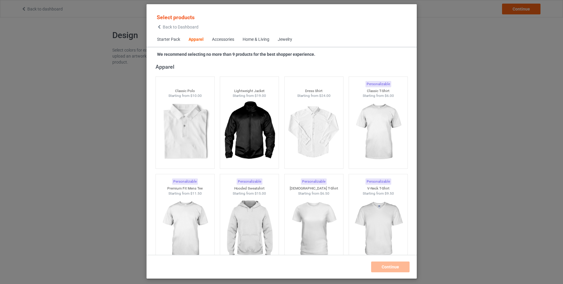
click at [162, 27] on icon at bounding box center [159, 27] width 5 height 4
